Goal: Find specific page/section: Find specific page/section

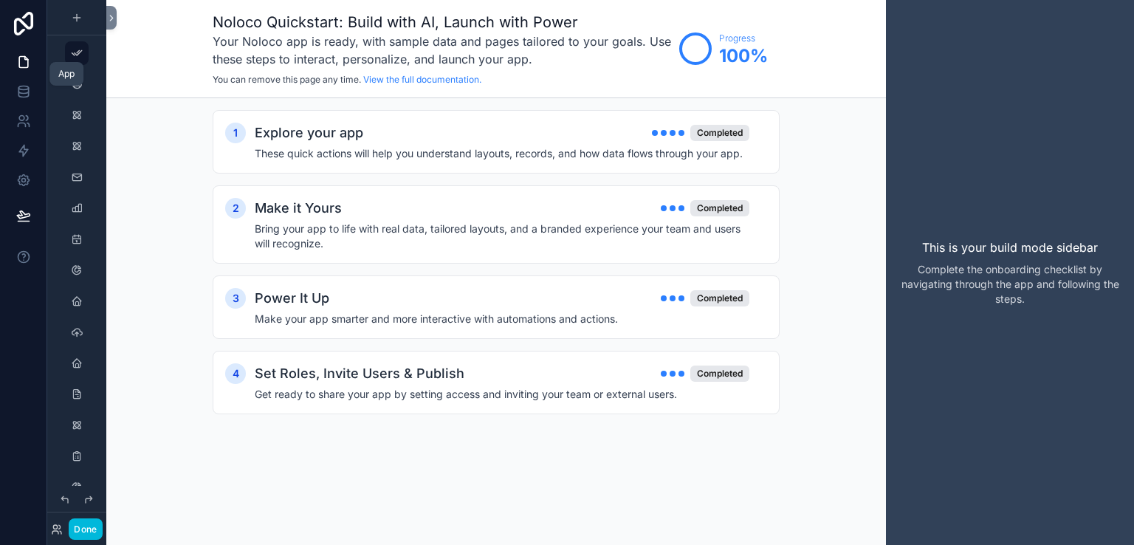
click at [8, 59] on link at bounding box center [23, 62] width 47 height 30
click at [79, 212] on icon "scrollable content" at bounding box center [77, 208] width 12 height 12
click at [78, 206] on icon "scrollable content" at bounding box center [77, 208] width 12 height 12
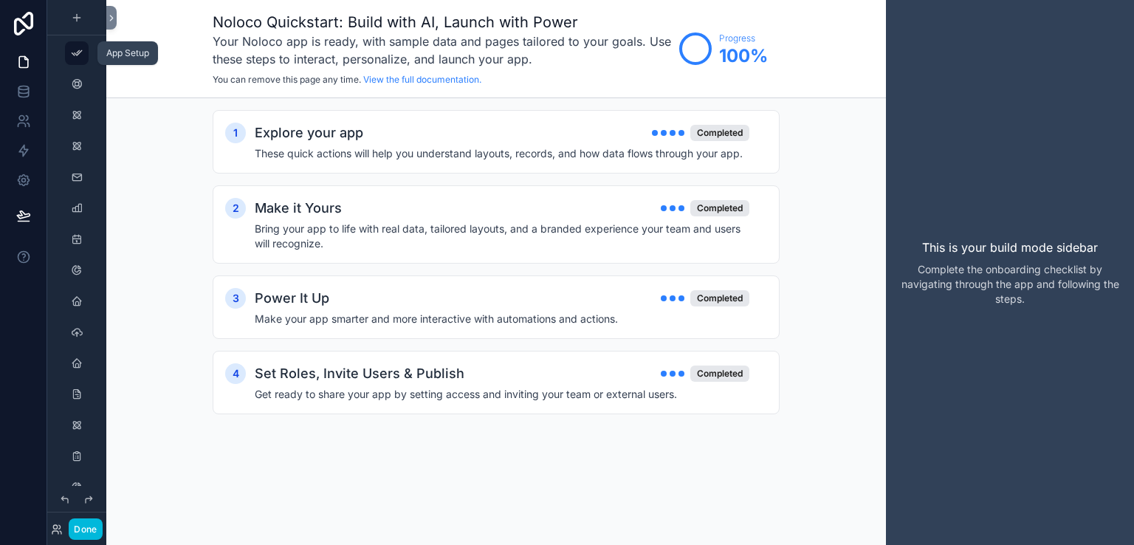
click at [83, 57] on div "scrollable content" at bounding box center [77, 53] width 18 height 24
click at [21, 95] on icon at bounding box center [23, 91] width 15 height 15
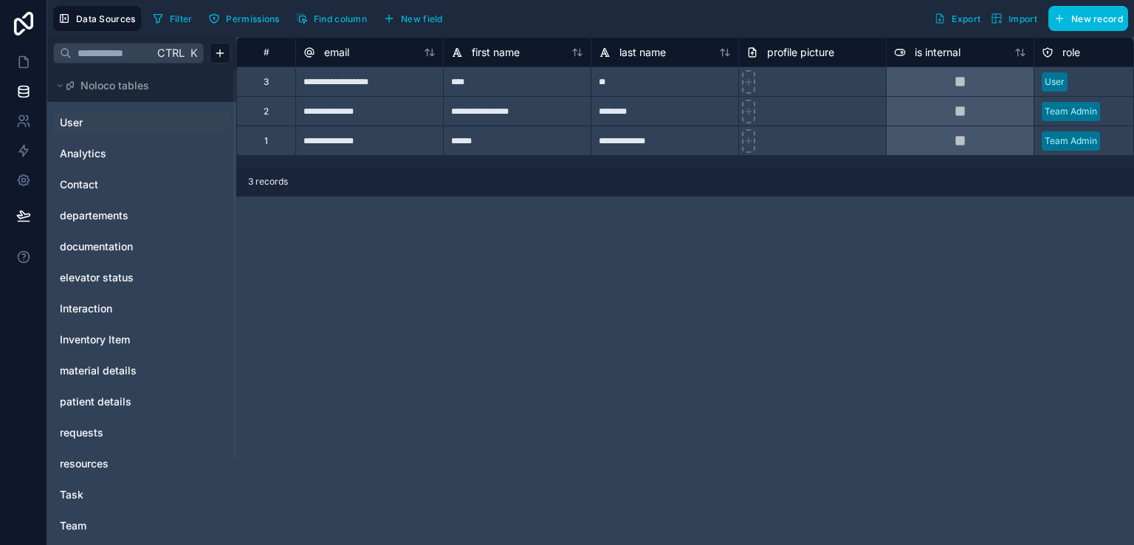
click at [109, 117] on link "User" at bounding box center [120, 122] width 120 height 15
click at [102, 107] on div "User Analytics Contact departements documentation elevator status Interaction I…" at bounding box center [141, 370] width 177 height 530
click at [106, 144] on div "Analytics" at bounding box center [141, 154] width 177 height 24
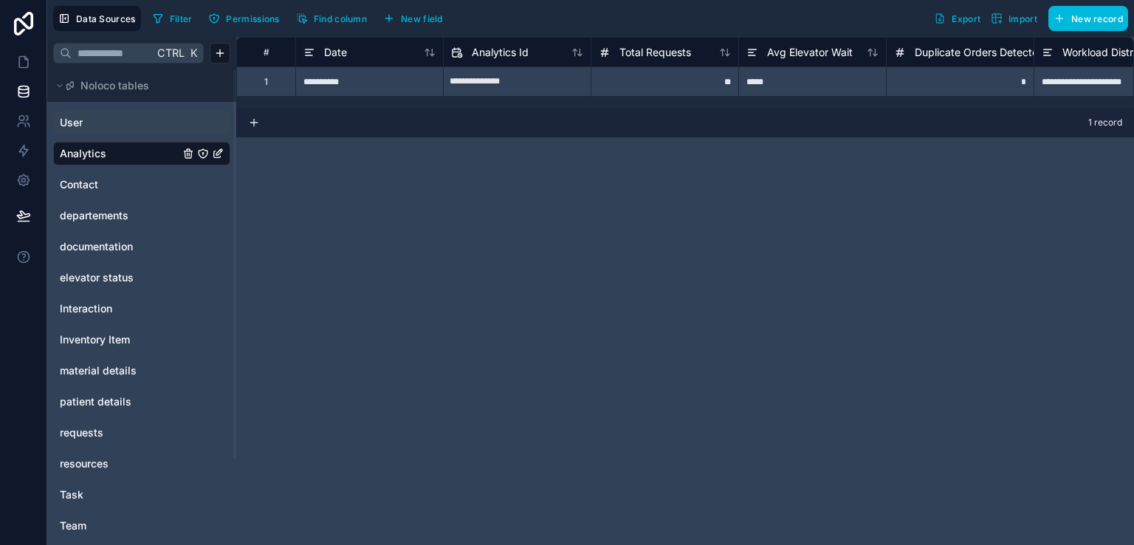
click at [104, 117] on link "User" at bounding box center [120, 122] width 120 height 15
